Goal: Information Seeking & Learning: Learn about a topic

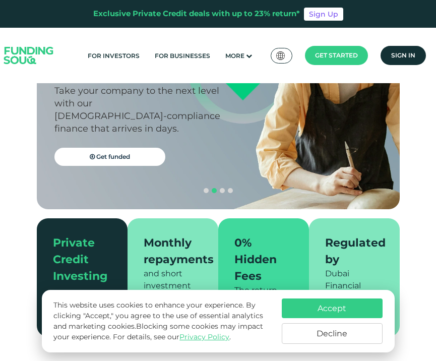
click at [357, 337] on button "Decline" at bounding box center [332, 333] width 101 height 21
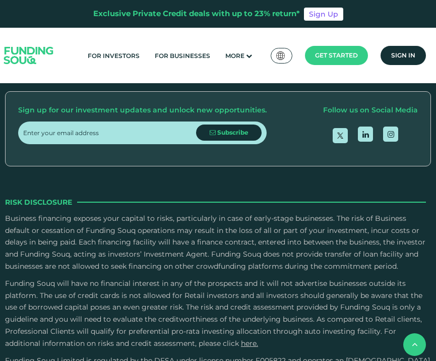
scroll to position [1433, 0]
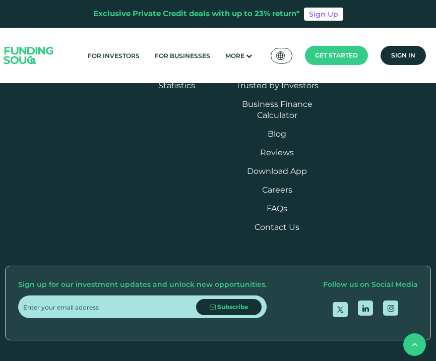
drag, startPoint x: 34, startPoint y: 94, endPoint x: 213, endPoint y: 317, distance: 286.7
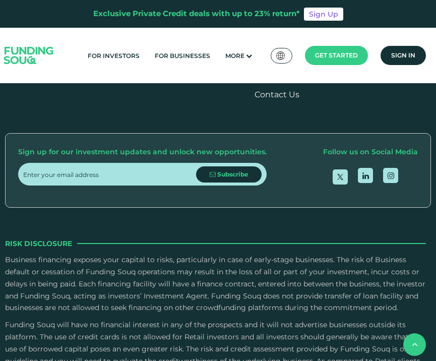
scroll to position [1712, 0]
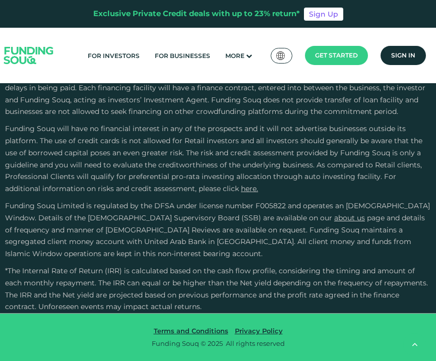
type tc-range-slider "4"
type tc-range-slider "1000000"
drag, startPoint x: 73, startPoint y: 217, endPoint x: 177, endPoint y: 212, distance: 104.1
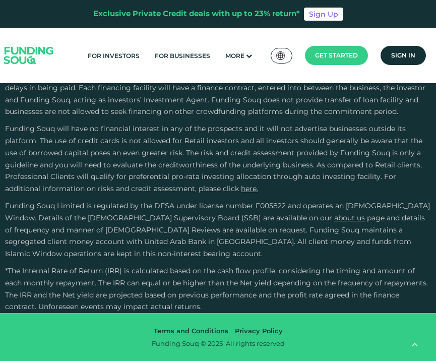
type tc-range-slider "5"
drag, startPoint x: 216, startPoint y: 198, endPoint x: 276, endPoint y: 208, distance: 60.5
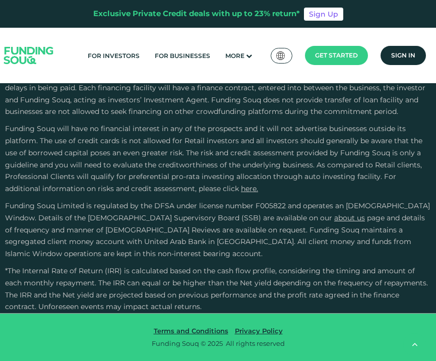
radio input "true"
